Goal: Information Seeking & Learning: Learn about a topic

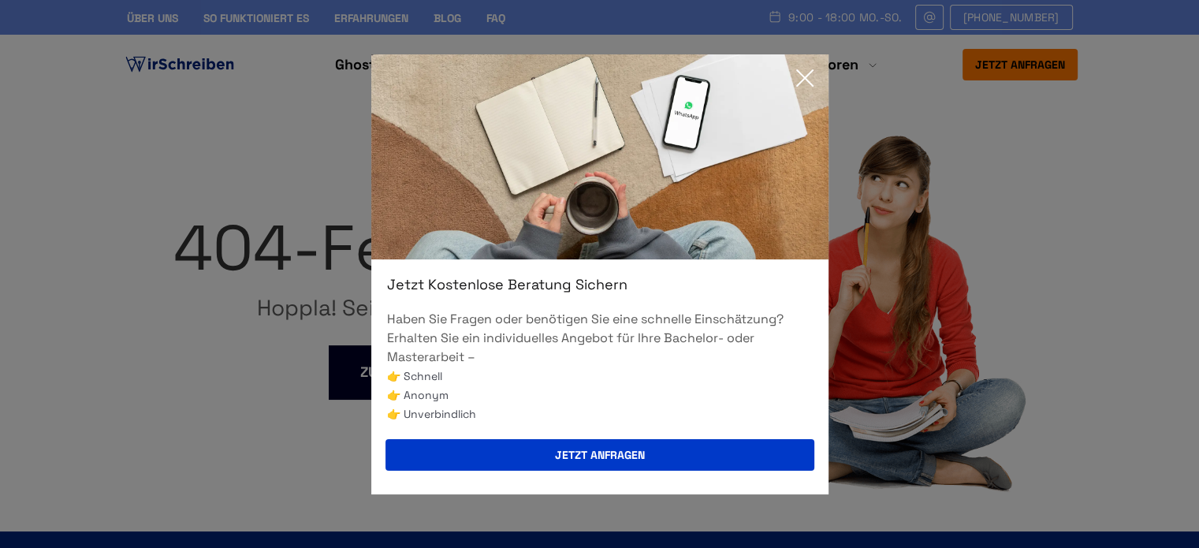
click at [802, 78] on icon at bounding box center [805, 78] width 32 height 32
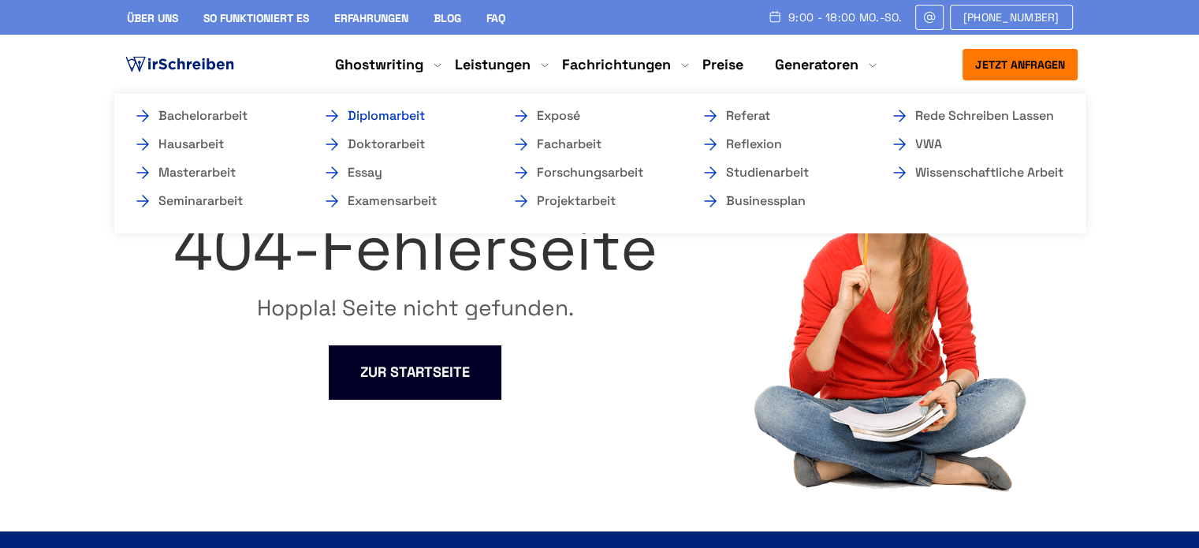
click at [400, 117] on link "Diplomarbeit" at bounding box center [401, 115] width 158 height 19
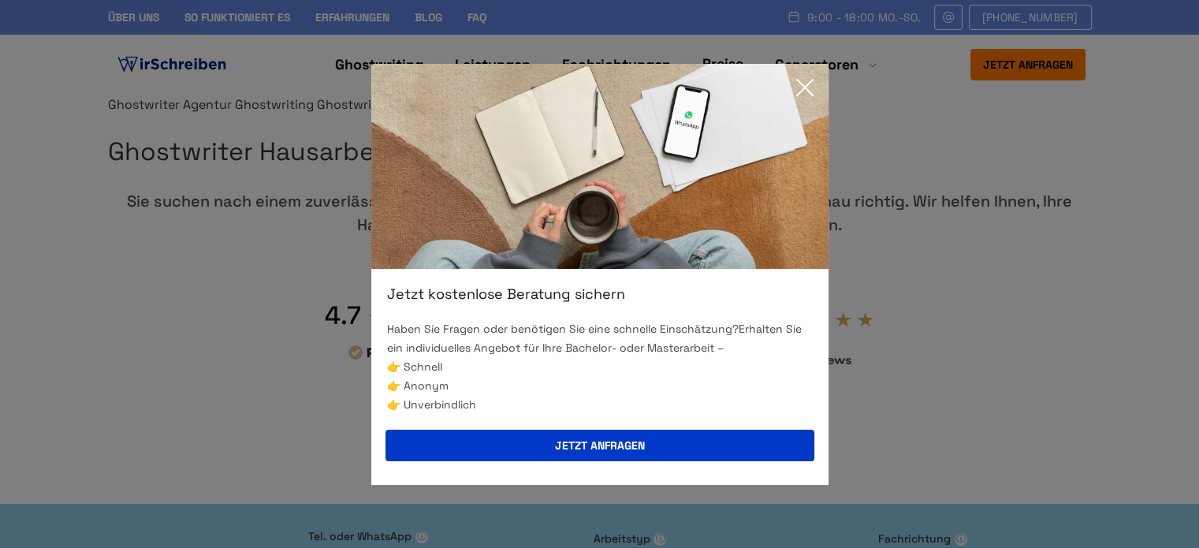
click at [810, 81] on icon at bounding box center [805, 88] width 16 height 16
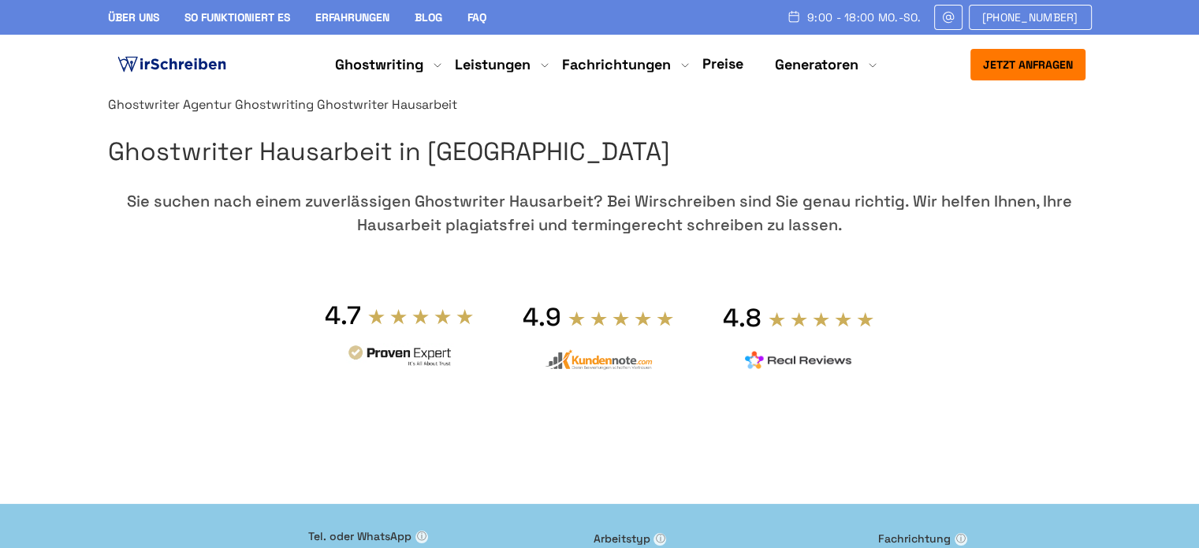
click at [1176, 237] on section "Ghostwriter Agentur Ghostwriting Ghostwriter Hausarbeit Ghostwriter Hausarbeit …" at bounding box center [599, 291] width 1199 height 393
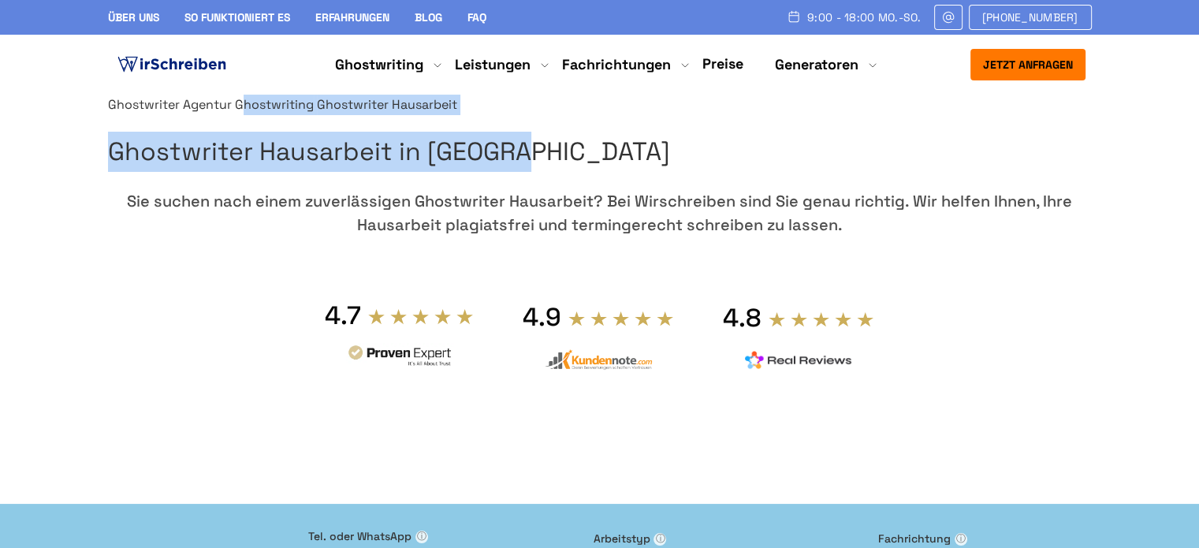
drag, startPoint x: 747, startPoint y: 117, endPoint x: 799, endPoint y: 162, distance: 68.8
click at [799, 162] on div "Ghostwriter Agentur Ghostwriting Ghostwriter Hausarbeit Ghostwriter Hausarbeit …" at bounding box center [600, 291] width 984 height 393
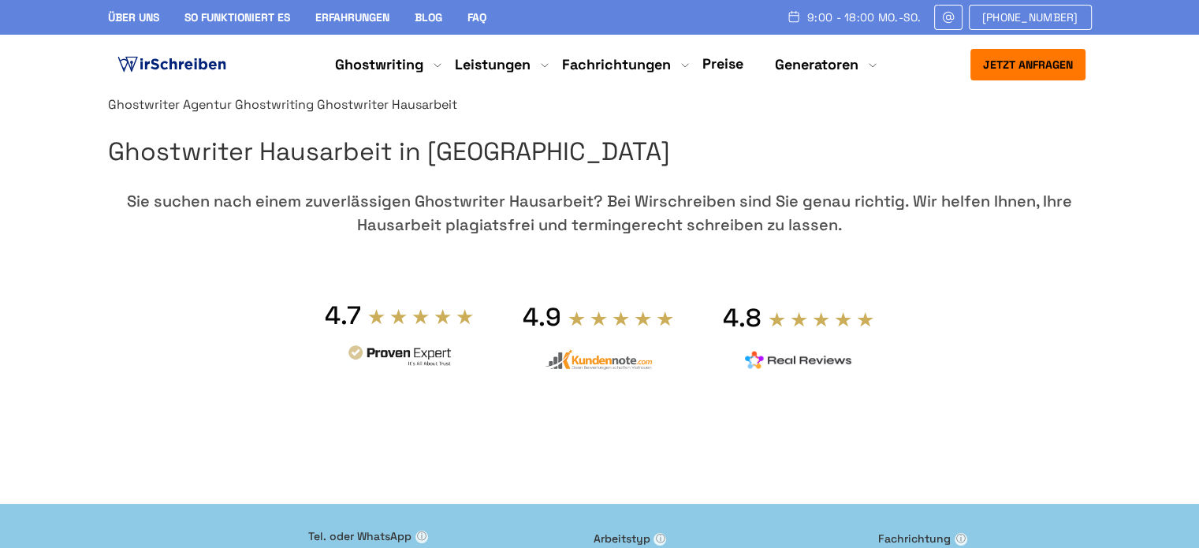
click at [730, 103] on div "Ghostwriter Agentur Ghostwriting Ghostwriter Hausarbeit Ghostwriter Hausarbeit …" at bounding box center [600, 291] width 984 height 393
drag, startPoint x: 736, startPoint y: 123, endPoint x: 805, endPoint y: 146, distance: 73.1
click at [805, 146] on div "Ghostwriter Agentur Ghostwriting Ghostwriter Hausarbeit Ghostwriter Hausarbeit …" at bounding box center [600, 291] width 984 height 393
copy div "Ghostwriting"
click at [1163, 260] on section "Ghostwriter Agentur Ghostwriting Ghostwriter Hausarbeit Ghostwriter Hausarbeit …" at bounding box center [599, 291] width 1199 height 393
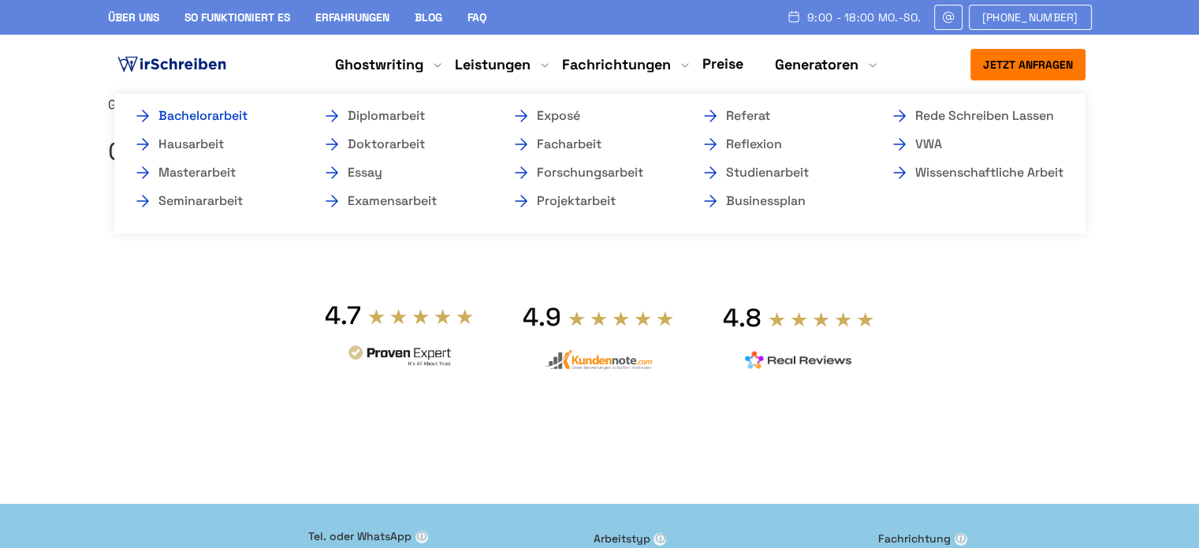
click at [172, 117] on link "Bachelorarbeit" at bounding box center [212, 115] width 158 height 19
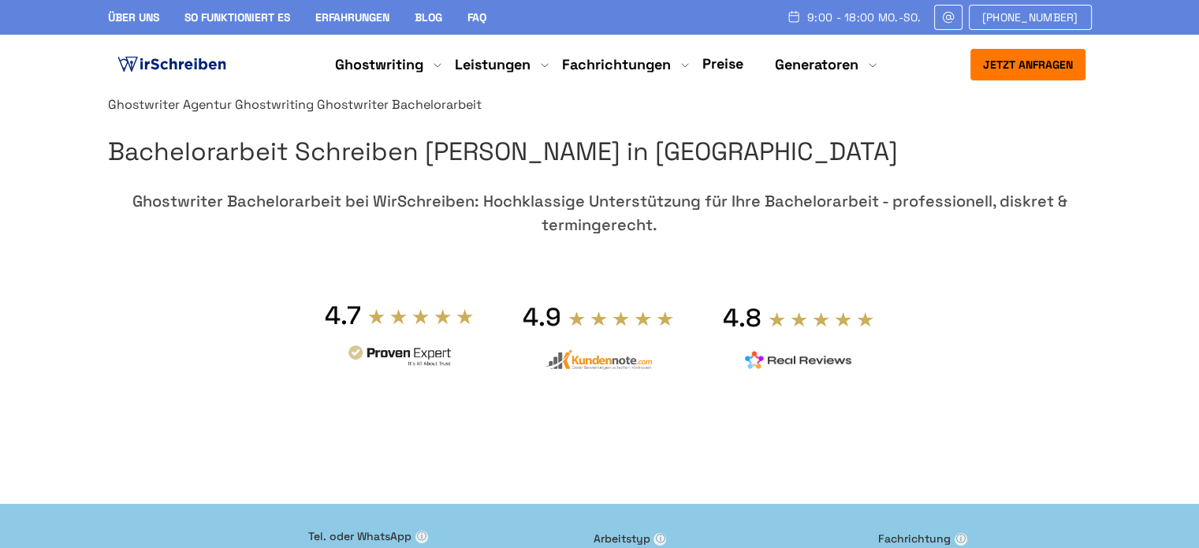
click at [1153, 199] on section "Ghostwriter Agentur Ghostwriting Ghostwriter Bachelorarbeit Bachelorarbeit Schr…" at bounding box center [599, 291] width 1199 height 393
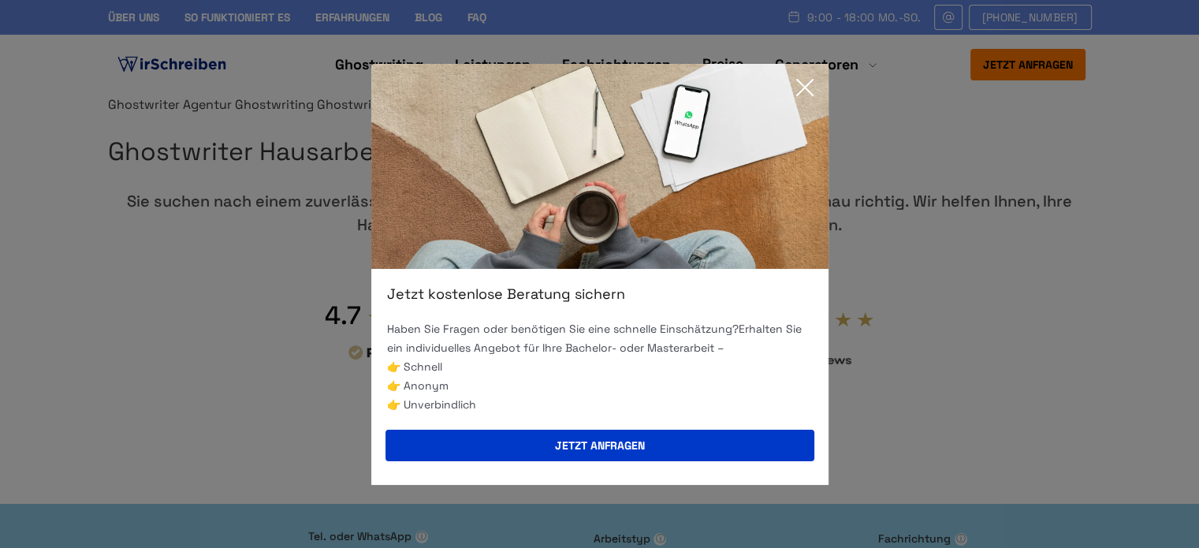
drag, startPoint x: 1138, startPoint y: 234, endPoint x: 1126, endPoint y: 240, distance: 13.4
click at [1138, 234] on div "Jetzt kostenlose Beratung sichern Haben Sie Fragen oder benötigen Sie eine schn…" at bounding box center [599, 274] width 1199 height 548
click at [796, 90] on icon at bounding box center [805, 88] width 32 height 32
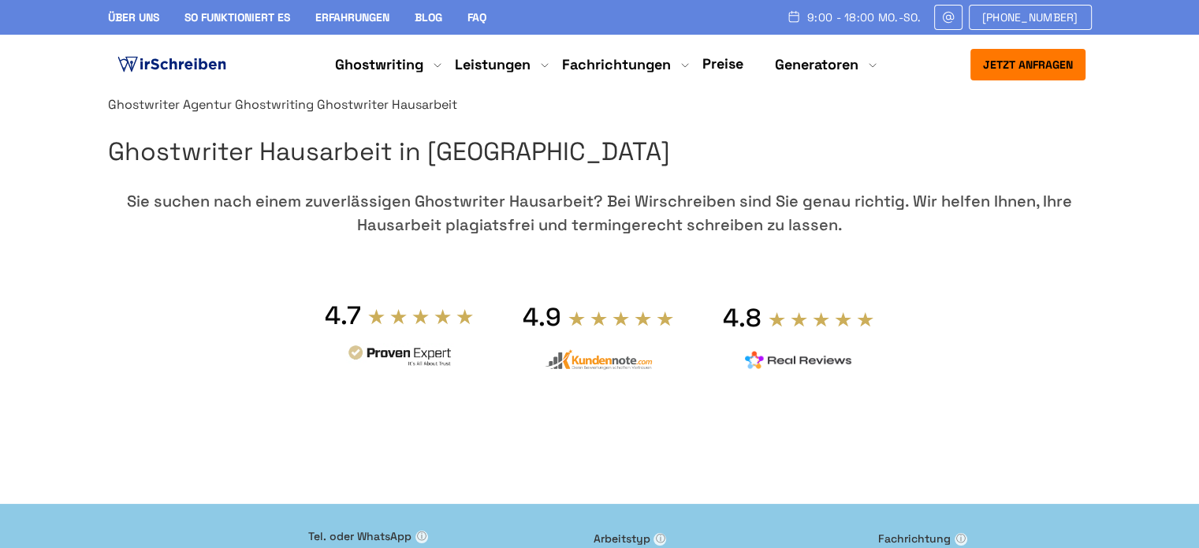
click at [314, 113] on link "Ghostwriting" at bounding box center [274, 104] width 79 height 17
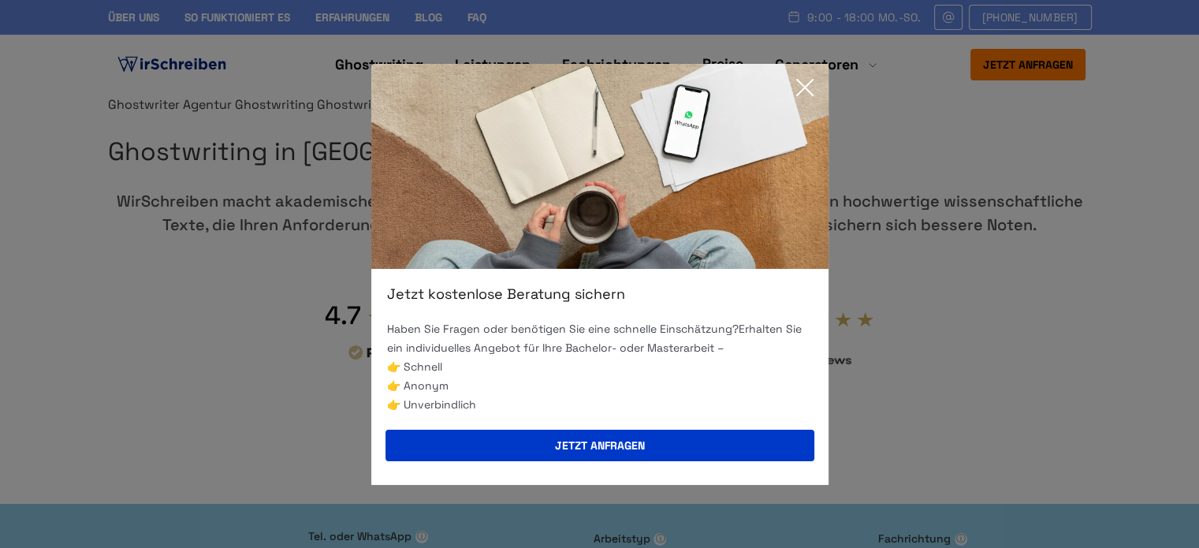
click at [807, 84] on icon at bounding box center [805, 88] width 32 height 32
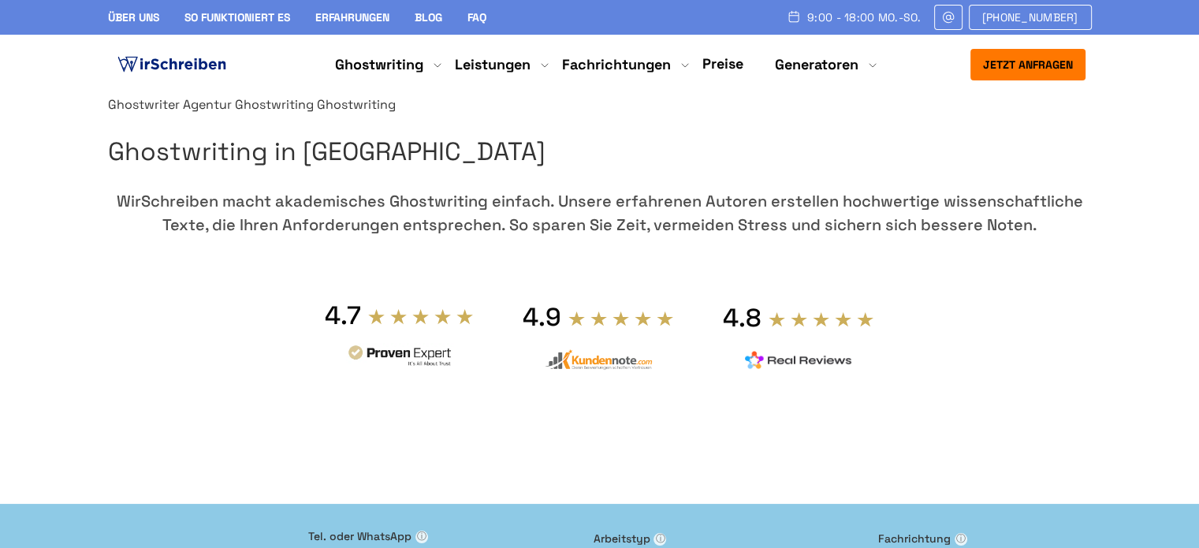
click at [202, 65] on img at bounding box center [171, 65] width 115 height 24
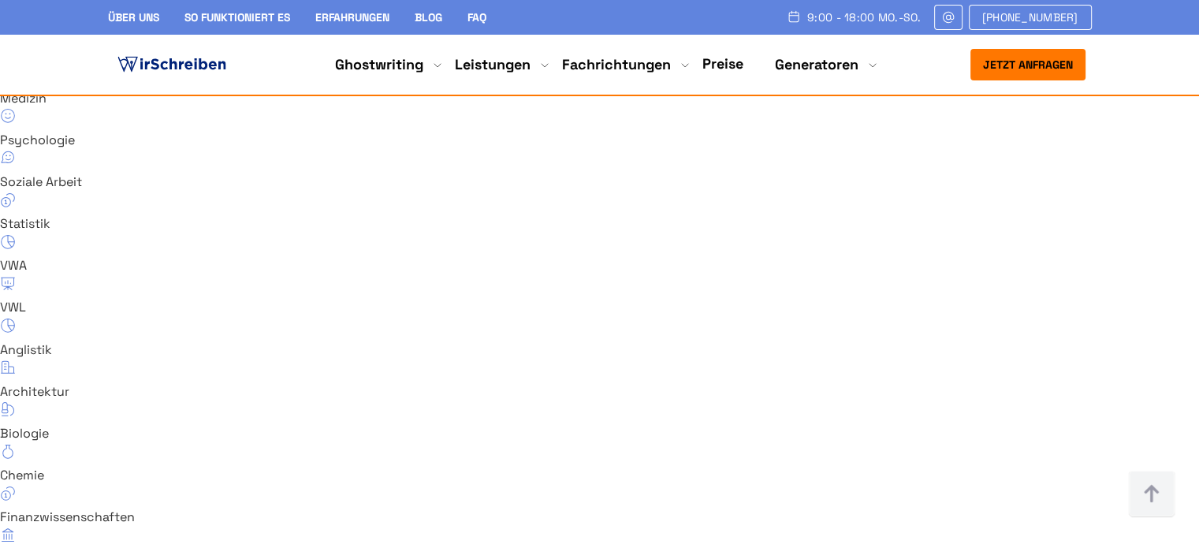
scroll to position [10708, 0]
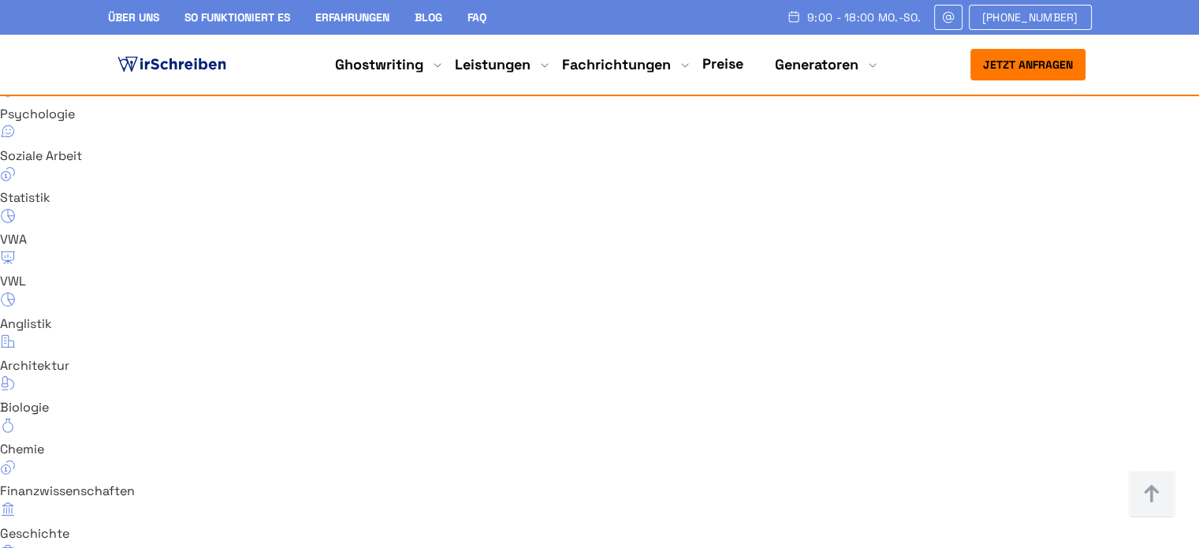
scroll to position [10866, 0]
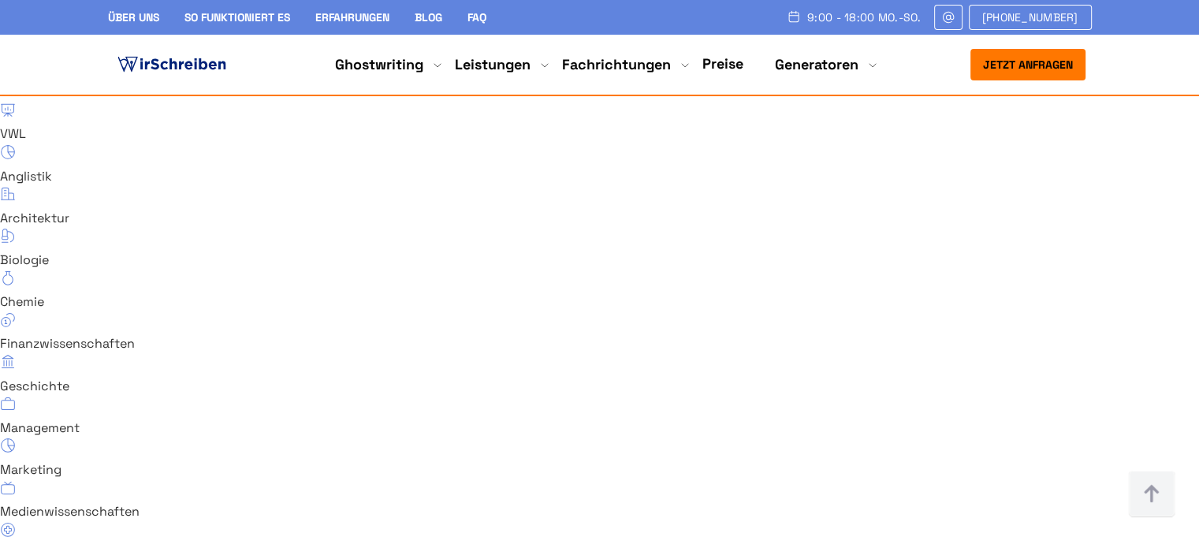
scroll to position [10945, 0]
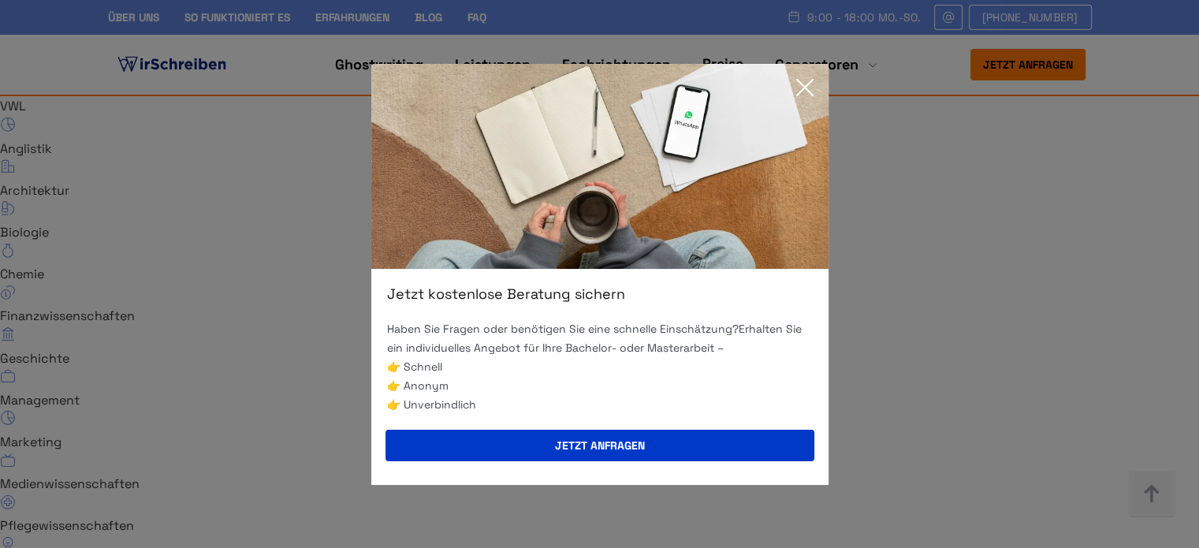
click at [807, 88] on icon at bounding box center [805, 88] width 32 height 32
